Goal: Check status

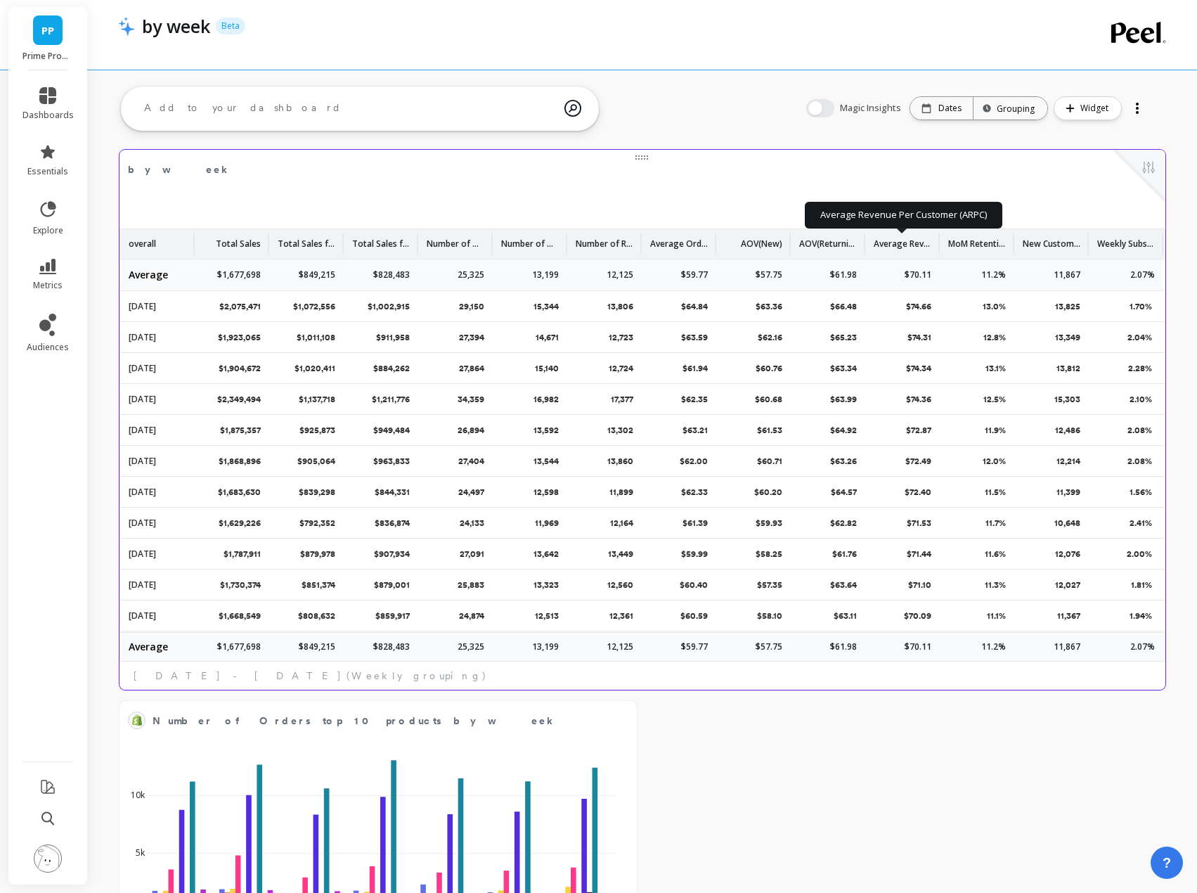
scroll to position [0, 9]
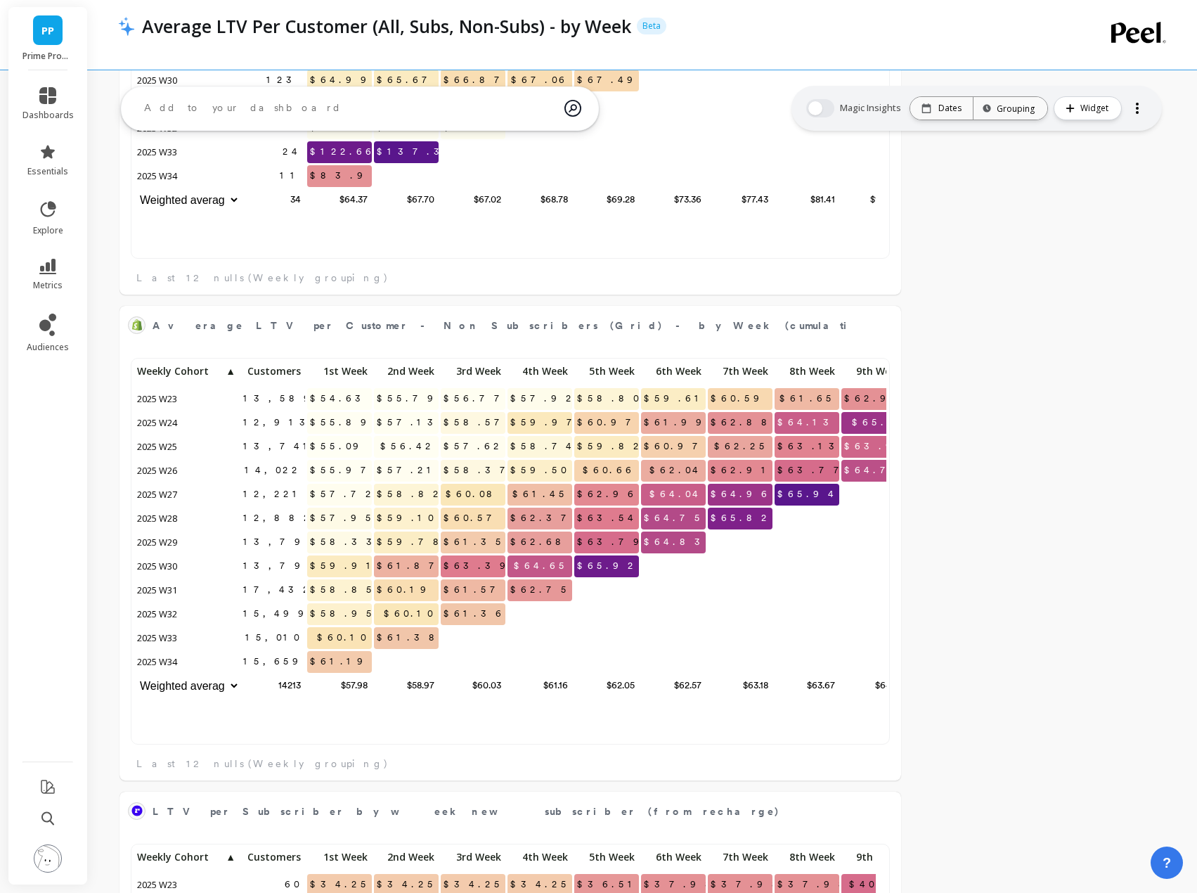
scroll to position [376, 731]
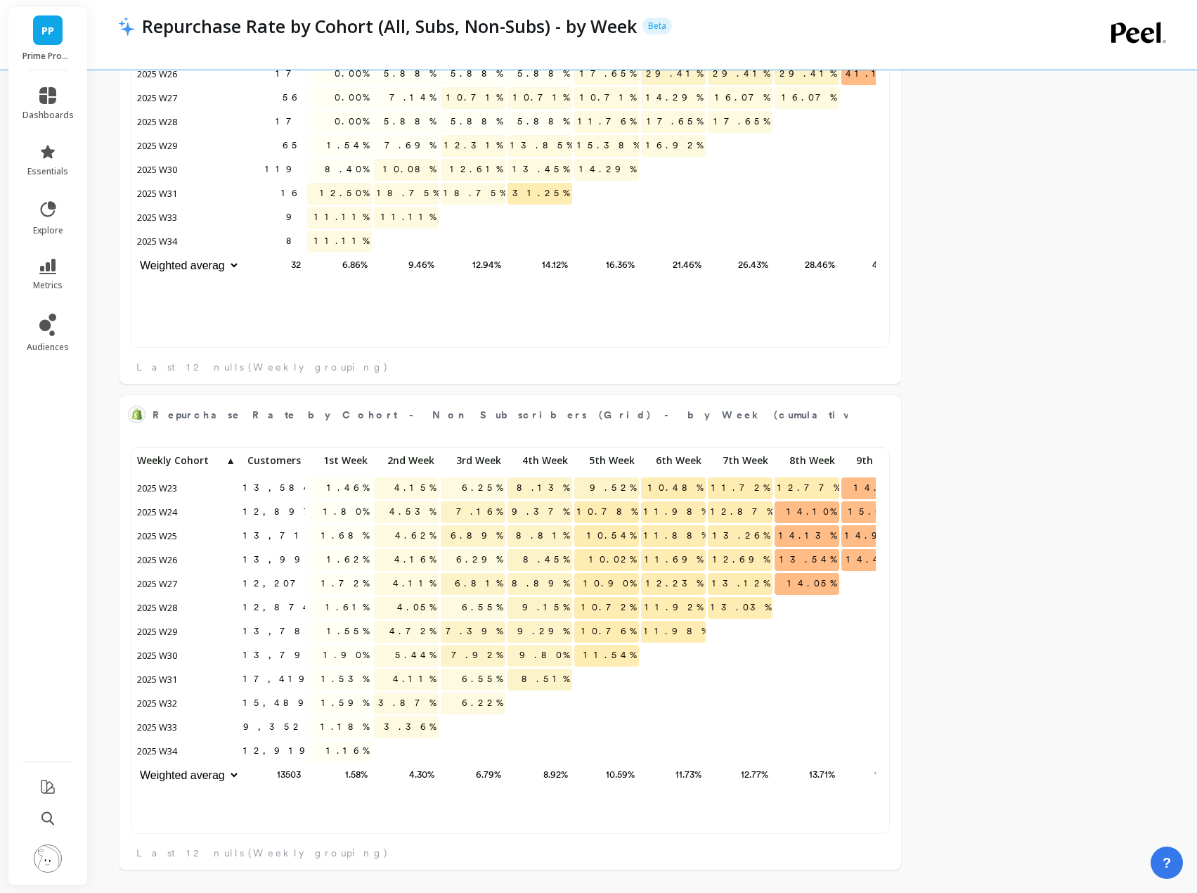
scroll to position [376, 731]
